Goal: Task Accomplishment & Management: Manage account settings

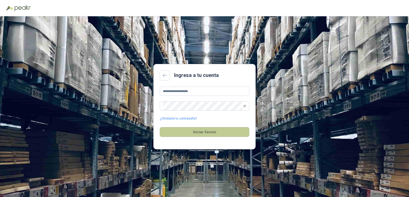
click at [200, 130] on button "Iniciar Sesión" at bounding box center [204, 132] width 89 height 10
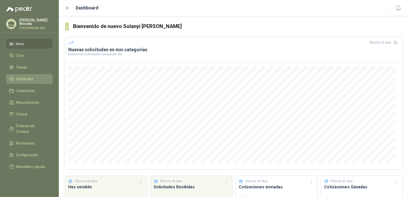
click at [23, 80] on span "Solicitudes" at bounding box center [25, 79] width 18 height 6
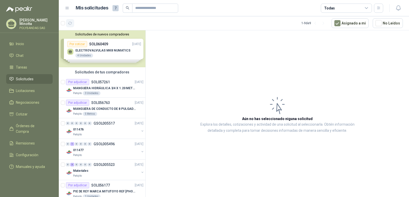
click at [69, 23] on icon "button" at bounding box center [70, 23] width 4 height 4
click at [22, 22] on p "Solanyi [PERSON_NAME]" at bounding box center [35, 21] width 33 height 7
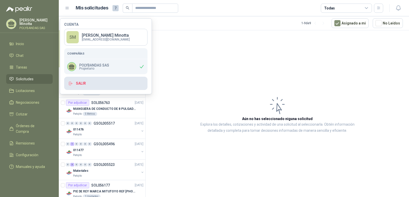
click at [96, 87] on button "Salir" at bounding box center [105, 83] width 83 height 13
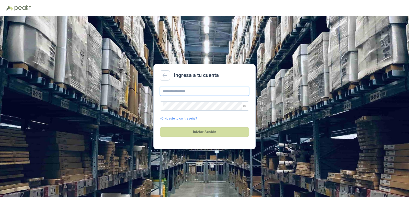
type input "**********"
